Goal: Obtain resource: Download file/media

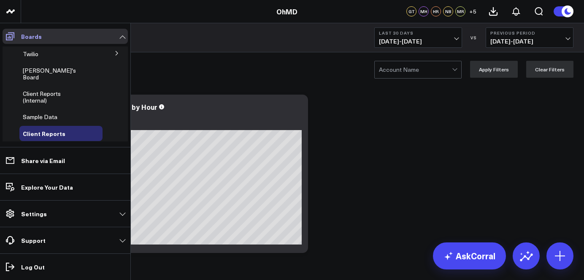
click at [11, 31] on icon at bounding box center [10, 36] width 10 height 10
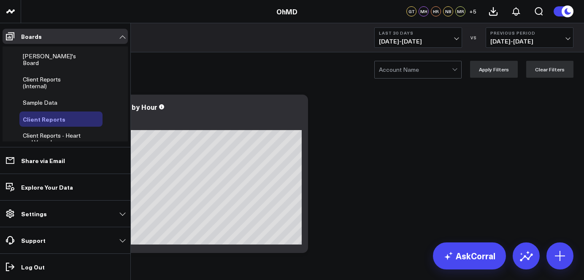
scroll to position [1, 0]
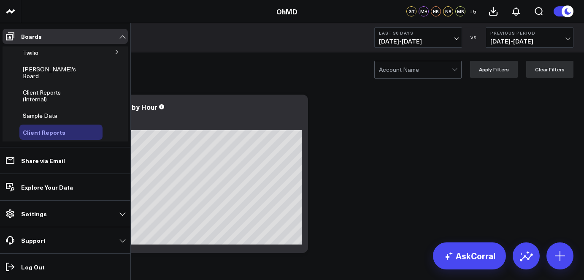
click at [41, 128] on span "Client Reports" at bounding box center [44, 132] width 43 height 8
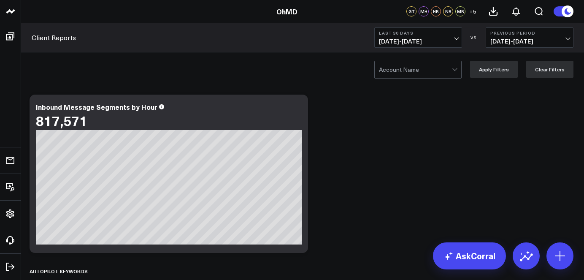
click at [405, 74] on div at bounding box center [415, 69] width 73 height 17
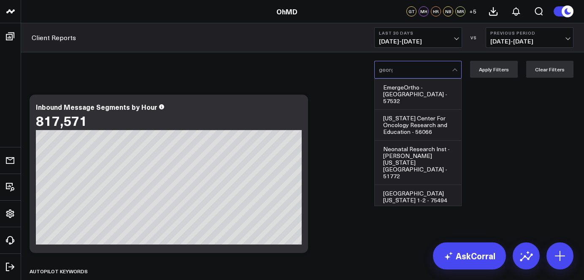
type input "georgia"
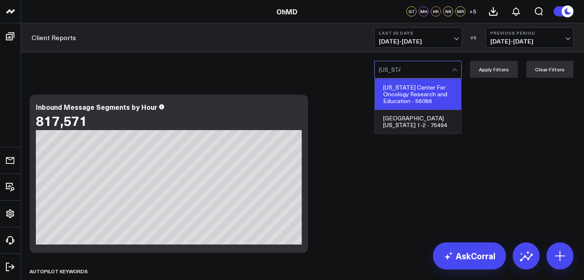
click at [417, 95] on div "[US_STATE] Center For Oncology Research and Education - 56066" at bounding box center [418, 94] width 86 height 31
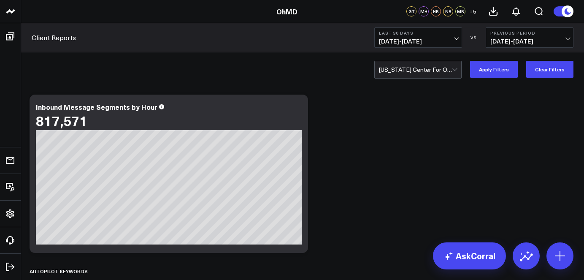
click at [410, 47] on button "Last 30 Days 09/01/25 - 09/30/25" at bounding box center [418, 37] width 88 height 20
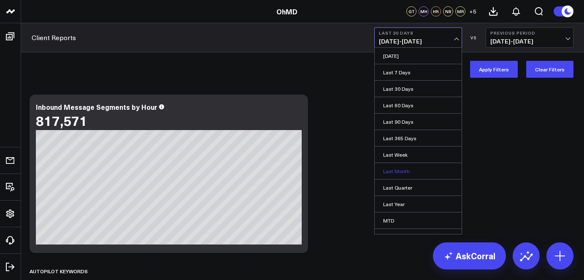
click at [406, 174] on link "Last Month" at bounding box center [418, 171] width 87 height 16
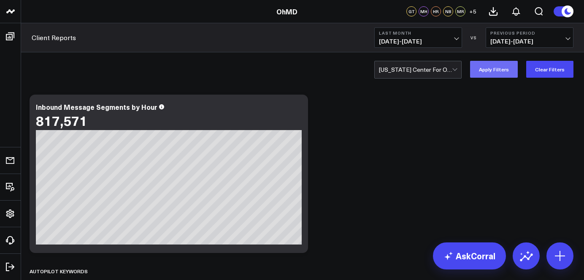
click at [505, 74] on button "Apply Filters" at bounding box center [494, 69] width 48 height 17
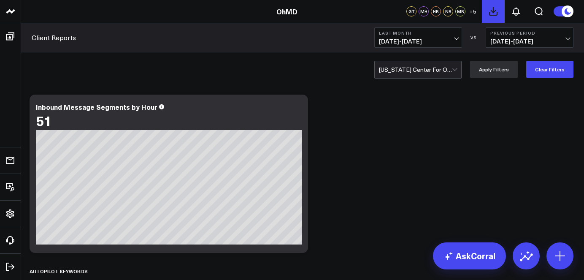
click at [489, 16] on button at bounding box center [493, 11] width 23 height 23
click at [516, 15] on icon at bounding box center [516, 12] width 7 height 8
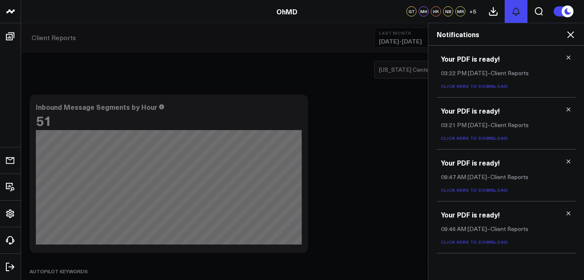
click at [516, 15] on icon at bounding box center [516, 12] width 7 height 8
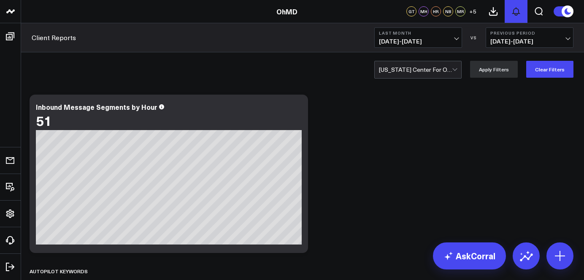
click at [513, 12] on icon at bounding box center [516, 11] width 10 height 10
click at [516, 14] on icon at bounding box center [516, 11] width 10 height 10
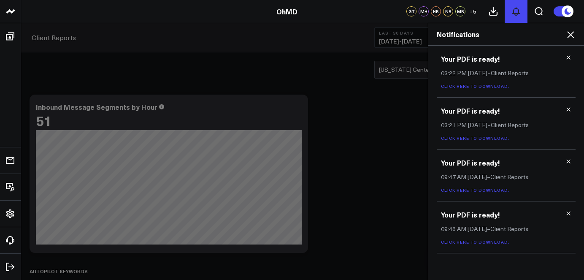
click at [512, 18] on button at bounding box center [516, 11] width 23 height 23
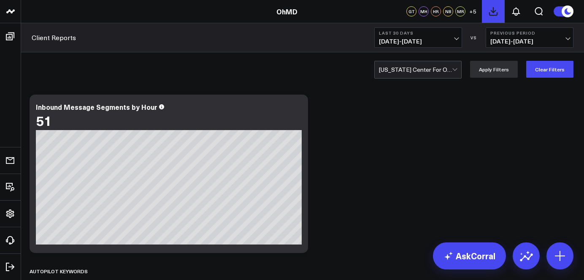
click at [494, 12] on icon at bounding box center [493, 11] width 10 height 10
click at [522, 10] on button at bounding box center [516, 11] width 23 height 23
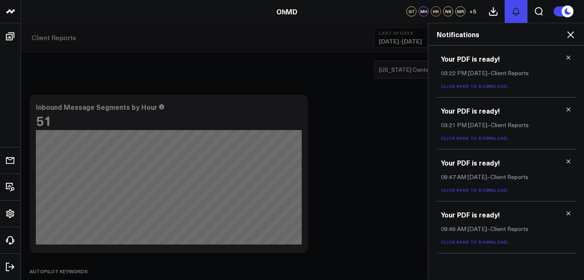
click at [522, 10] on button at bounding box center [516, 11] width 23 height 23
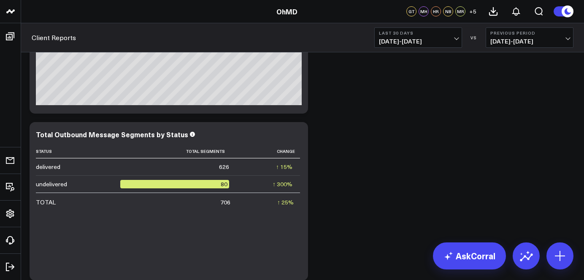
scroll to position [1059, 0]
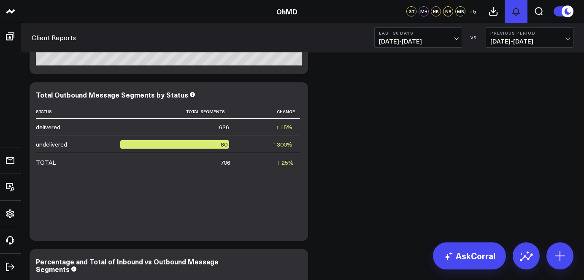
click at [512, 11] on icon at bounding box center [516, 11] width 10 height 10
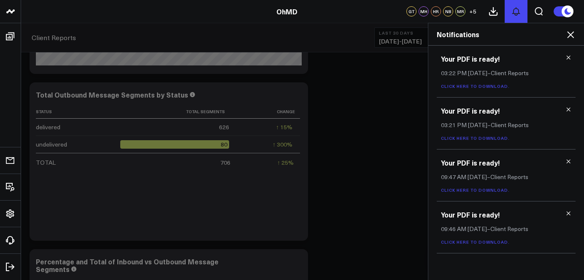
click at [512, 11] on icon at bounding box center [516, 11] width 10 height 10
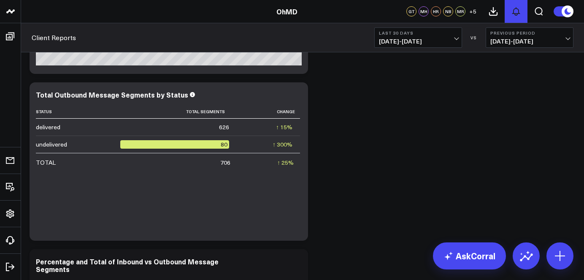
scroll to position [1059, 0]
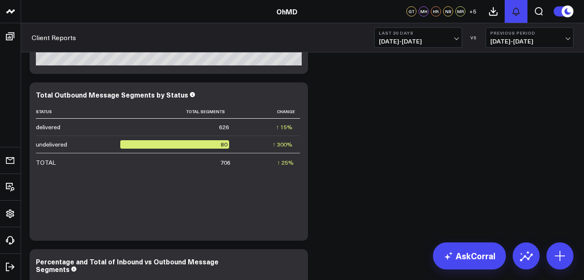
click at [516, 17] on button at bounding box center [516, 11] width 23 height 23
click at [526, 10] on button at bounding box center [516, 11] width 23 height 23
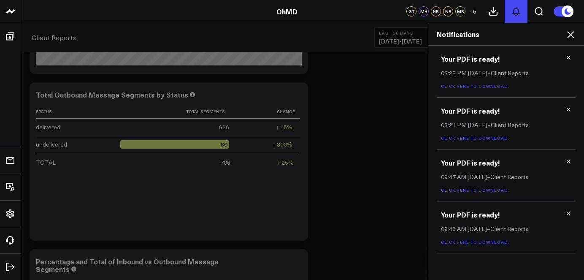
click at [524, 11] on button at bounding box center [516, 11] width 23 height 23
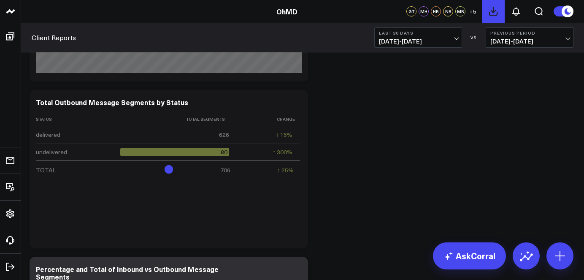
scroll to position [1059, 0]
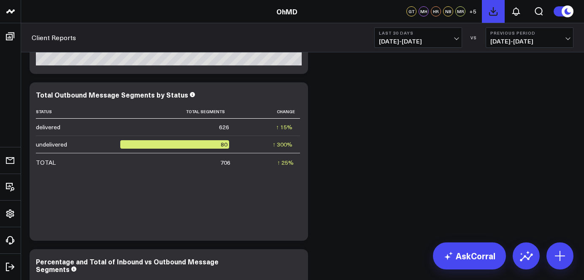
click at [496, 15] on icon at bounding box center [493, 12] width 8 height 8
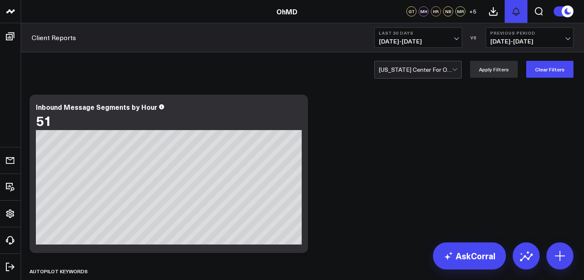
click at [519, 14] on icon at bounding box center [516, 11] width 10 height 10
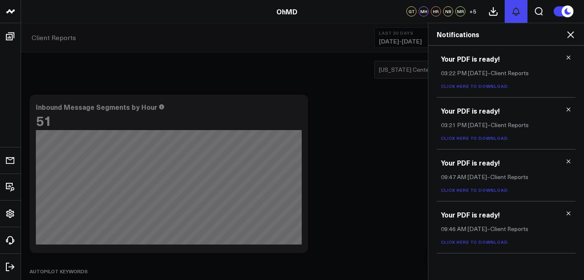
click at [515, 15] on icon at bounding box center [516, 12] width 7 height 8
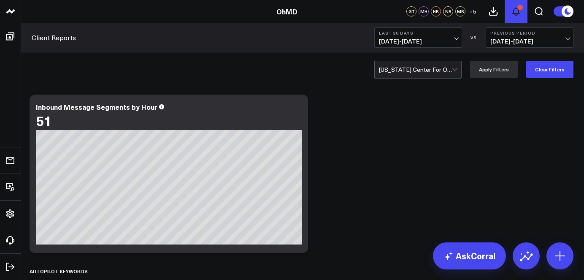
click at [520, 16] on icon at bounding box center [516, 11] width 10 height 10
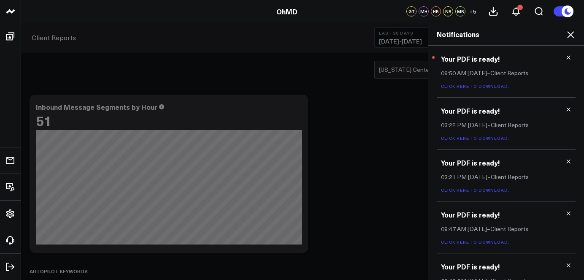
click at [486, 88] on link "Click here to download." at bounding box center [475, 86] width 69 height 6
